Goal: Learn about a topic

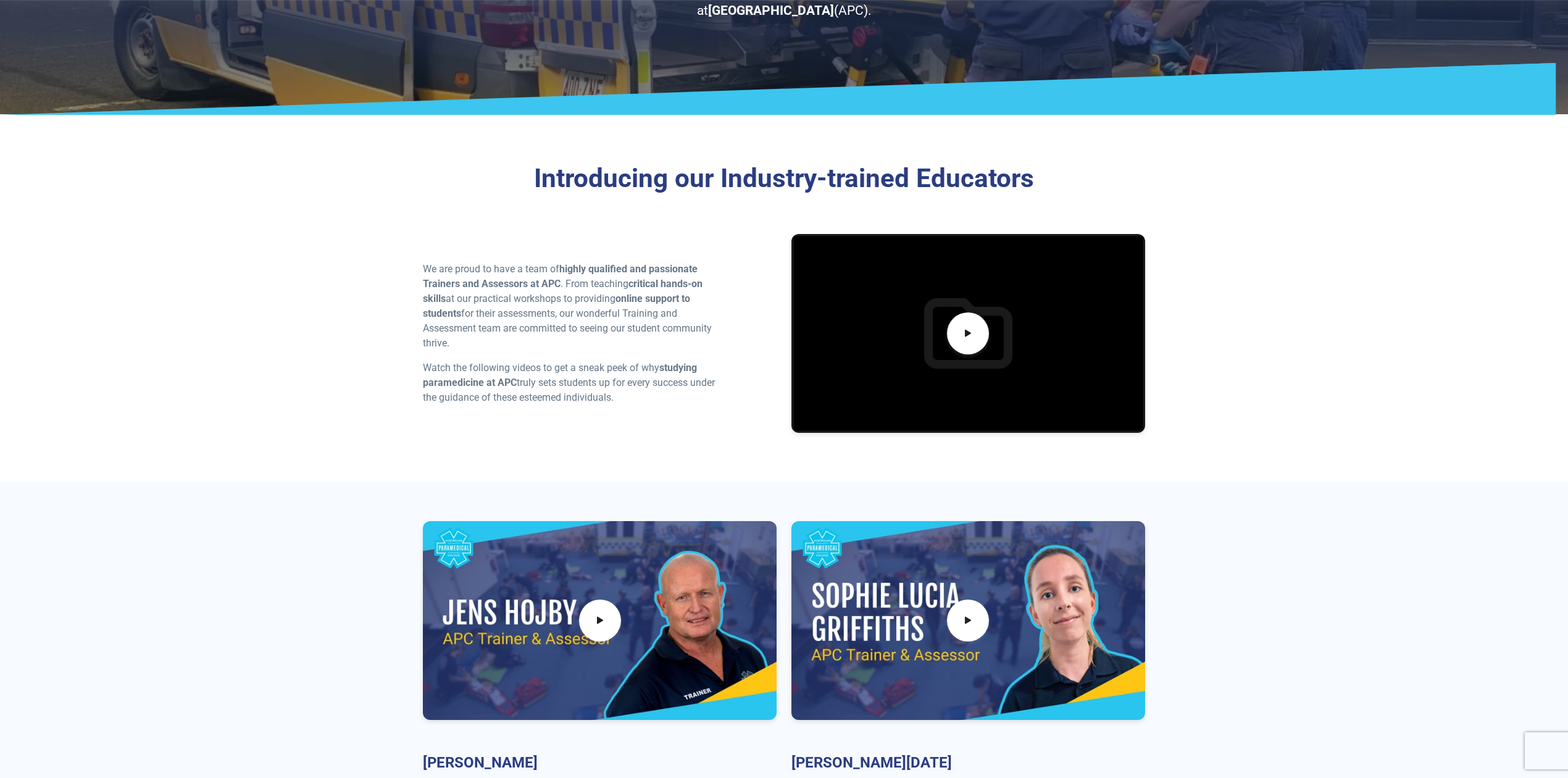
scroll to position [164, 0]
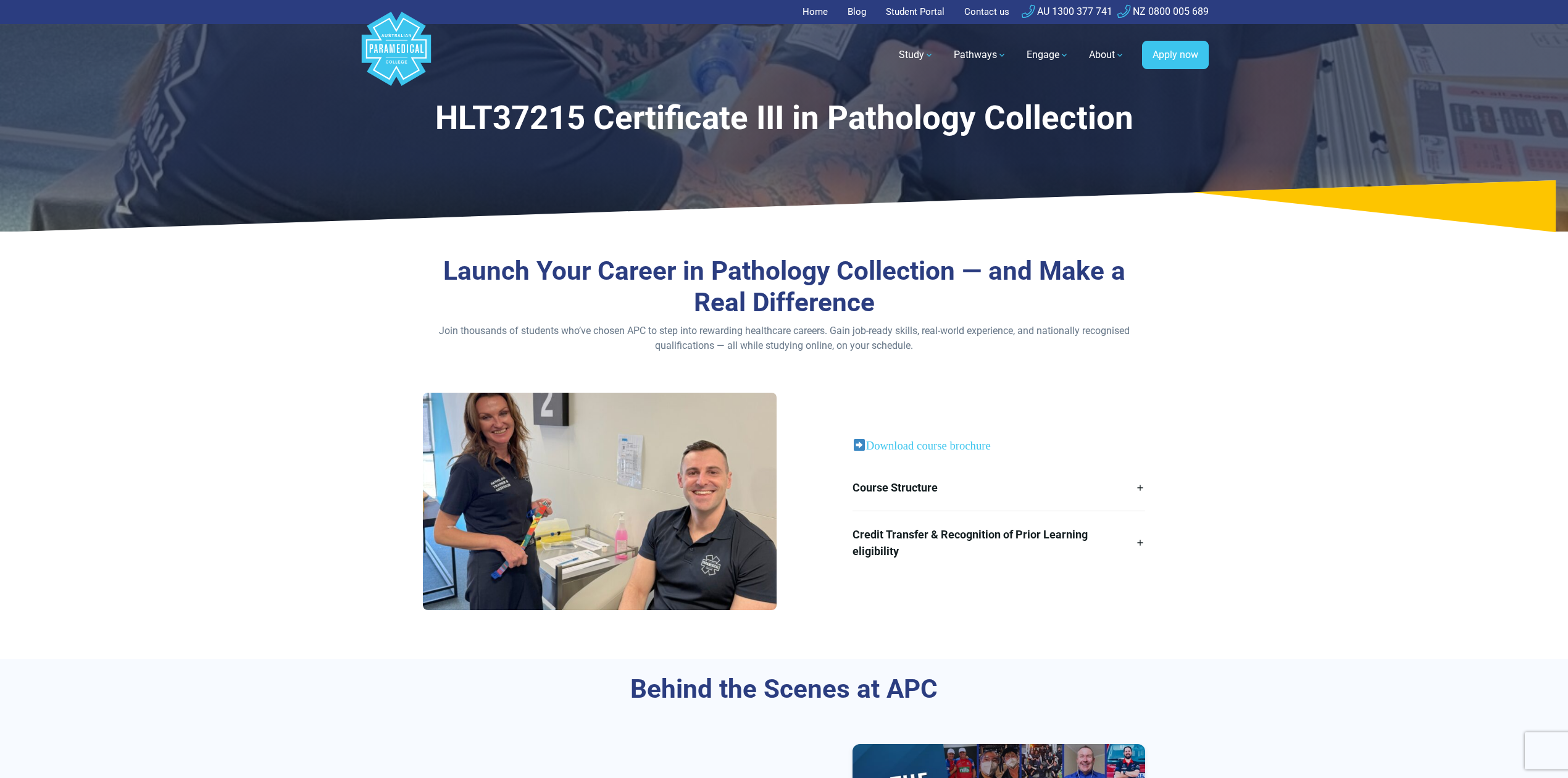
click at [1391, 305] on section "Launch Your Career in Pathology Collection — and Make a Real Difference Join th…" at bounding box center [784, 449] width 1568 height 417
